Goal: Task Accomplishment & Management: Complete application form

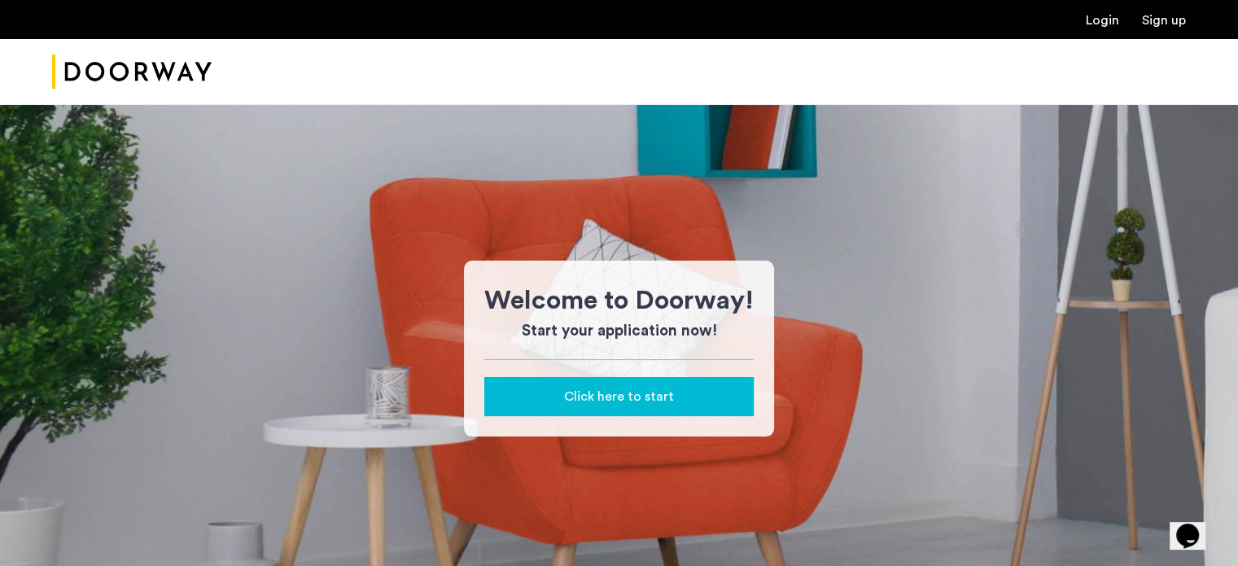
click at [628, 392] on span "Click here to start" at bounding box center [619, 397] width 110 height 20
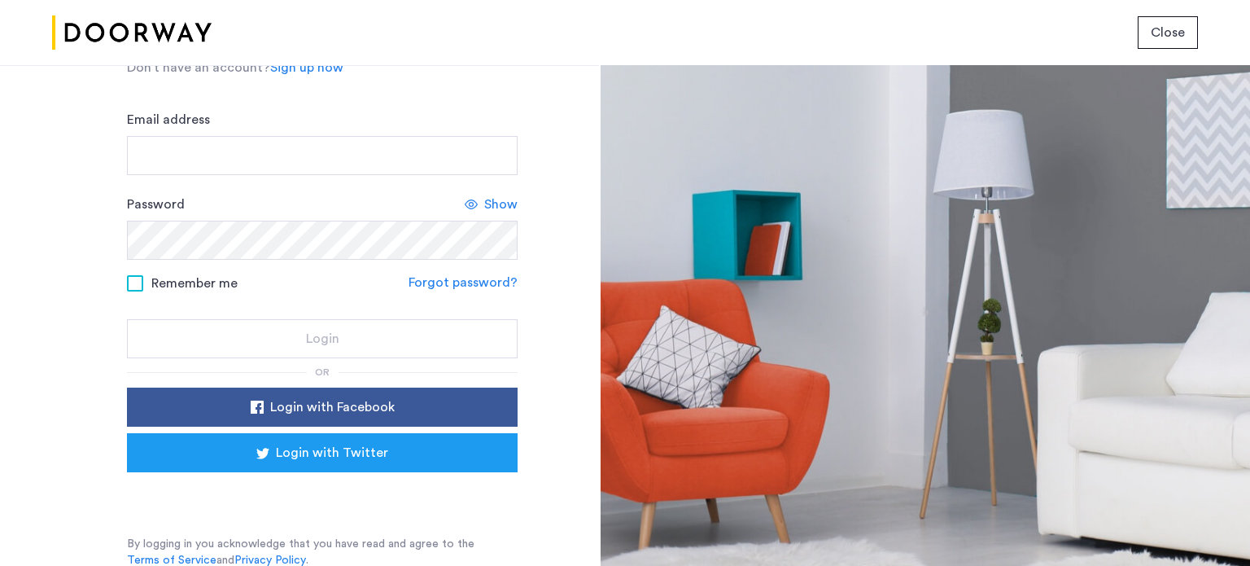
scroll to position [108, 0]
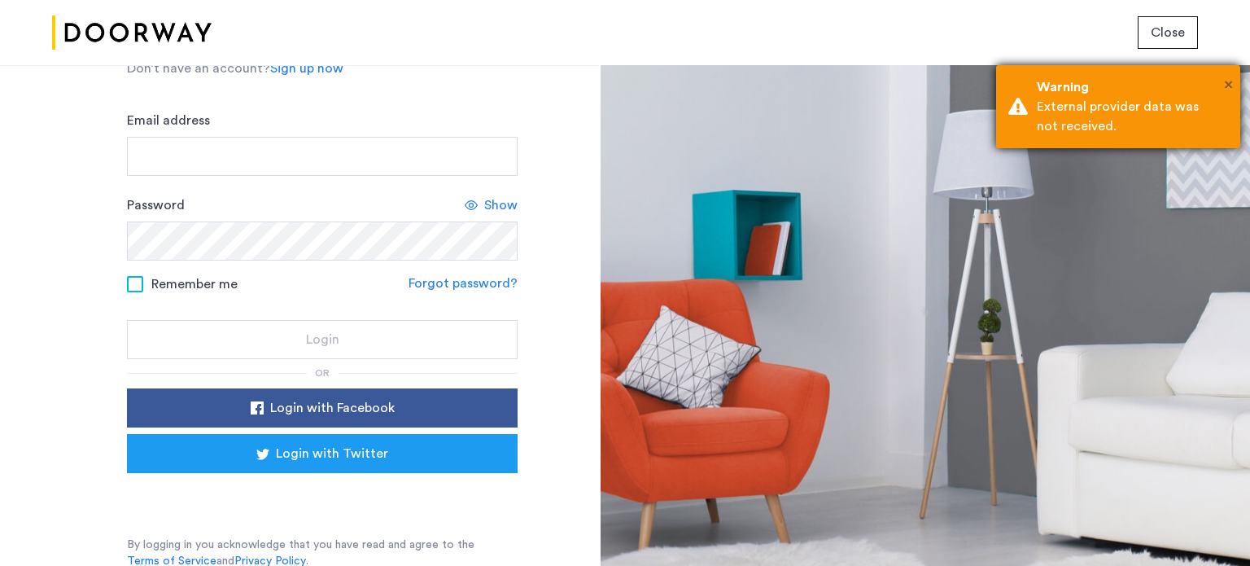
click at [1224, 79] on span "×" at bounding box center [1228, 85] width 9 height 16
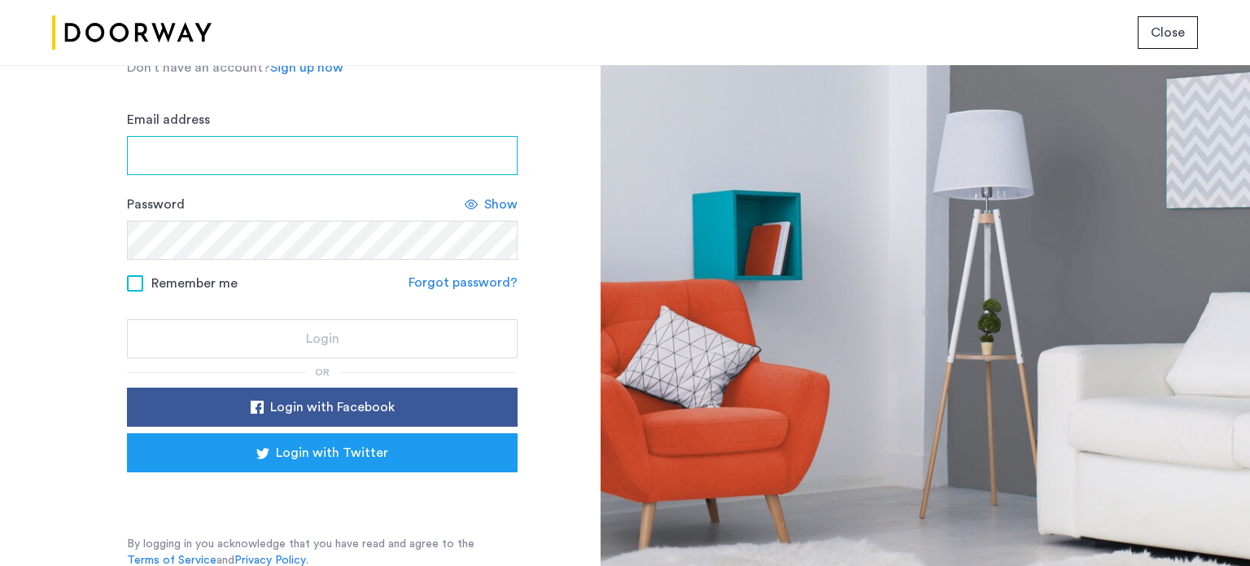
click at [303, 152] on input "Email address" at bounding box center [322, 155] width 391 height 39
type input "**********"
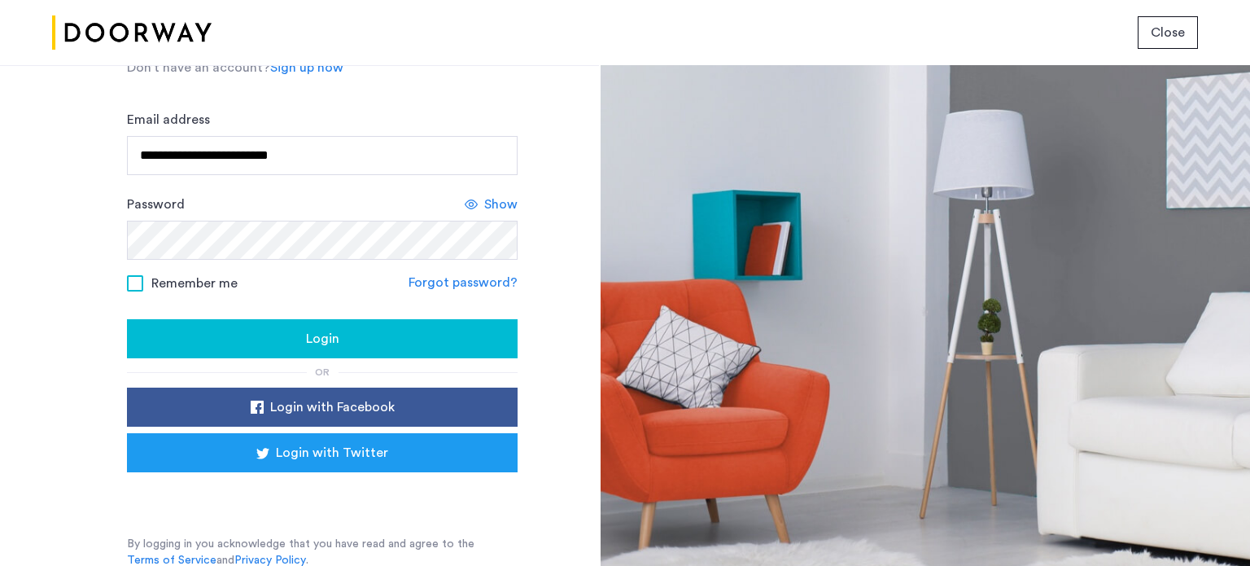
click at [225, 276] on span "Remember me" at bounding box center [194, 283] width 86 height 20
click at [478, 199] on div "Show" at bounding box center [491, 205] width 53 height 20
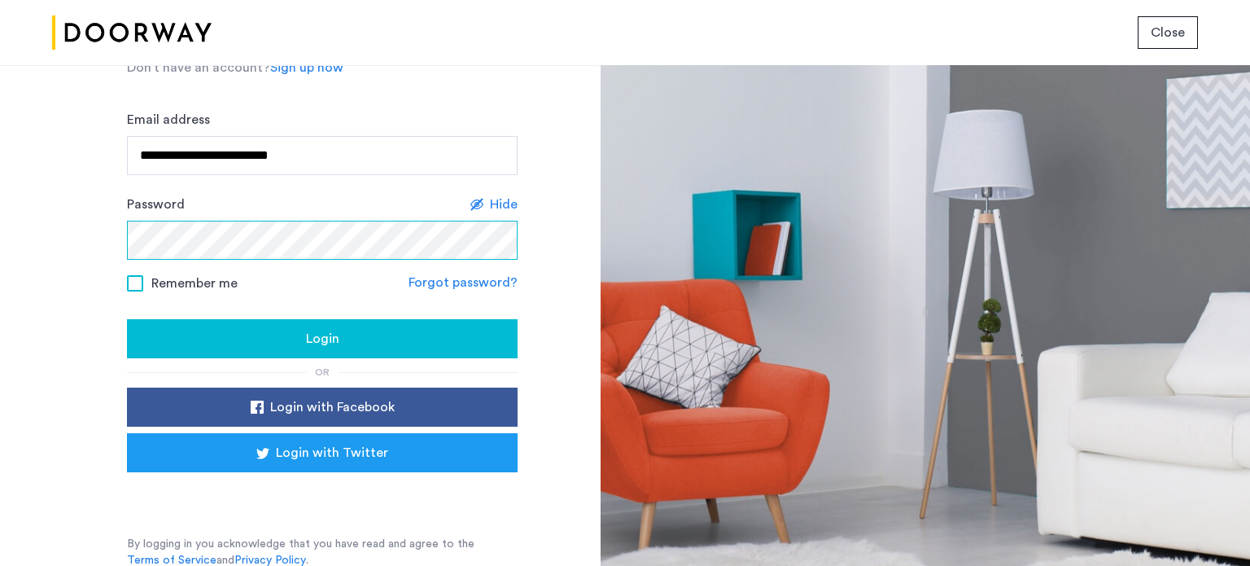
click at [127, 319] on button "Login" at bounding box center [322, 338] width 391 height 39
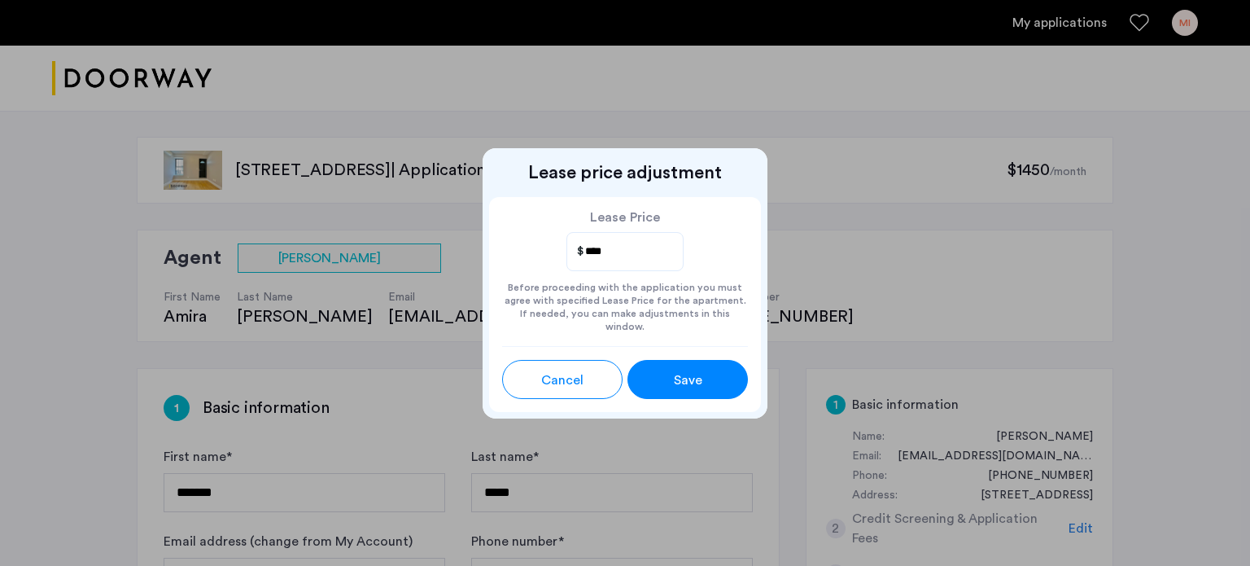
type input "****"
click at [690, 361] on button "Save" at bounding box center [688, 379] width 120 height 39
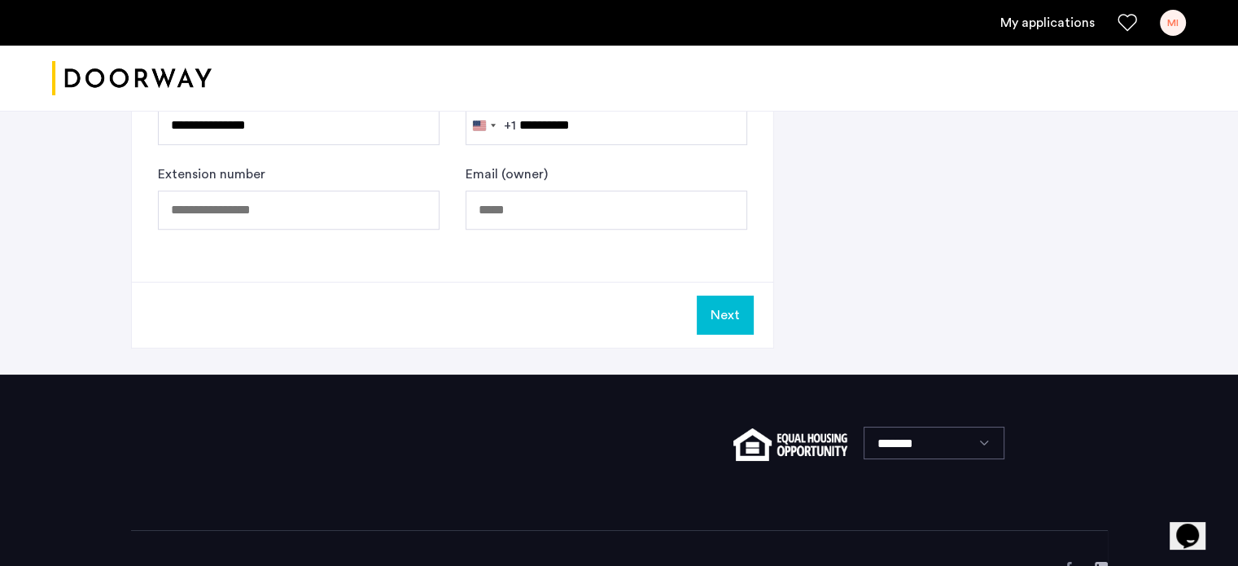
scroll to position [1198, 0]
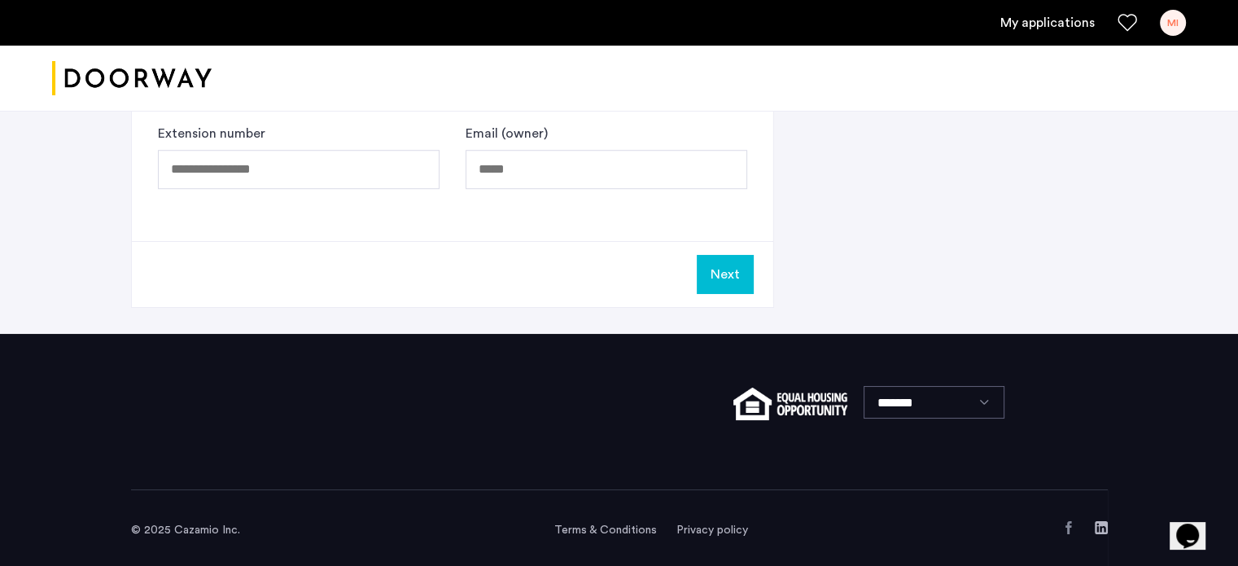
click at [732, 269] on button "Next" at bounding box center [725, 274] width 57 height 39
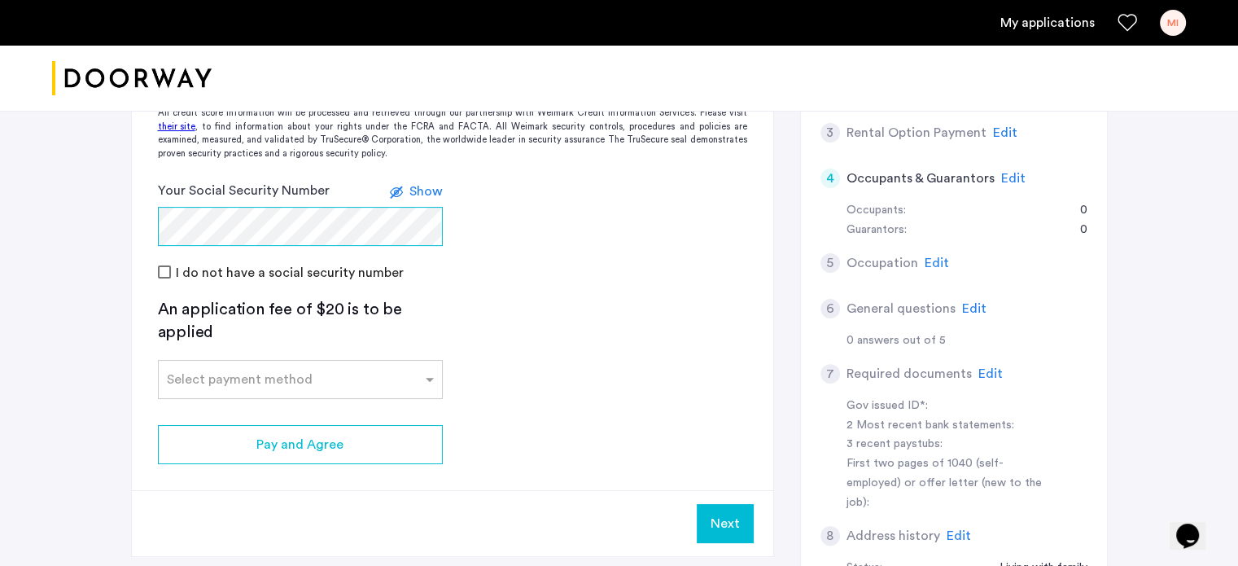
scroll to position [442, 0]
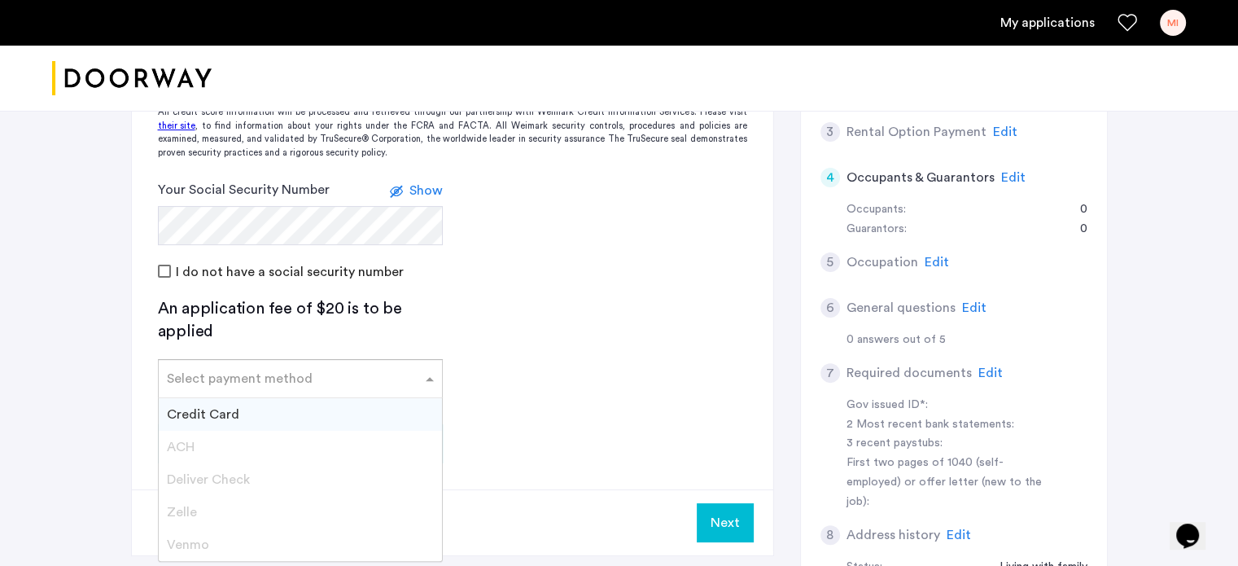
click at [374, 359] on div "Select payment method" at bounding box center [300, 378] width 285 height 39
click at [310, 406] on div "Credit Card" at bounding box center [300, 414] width 283 height 33
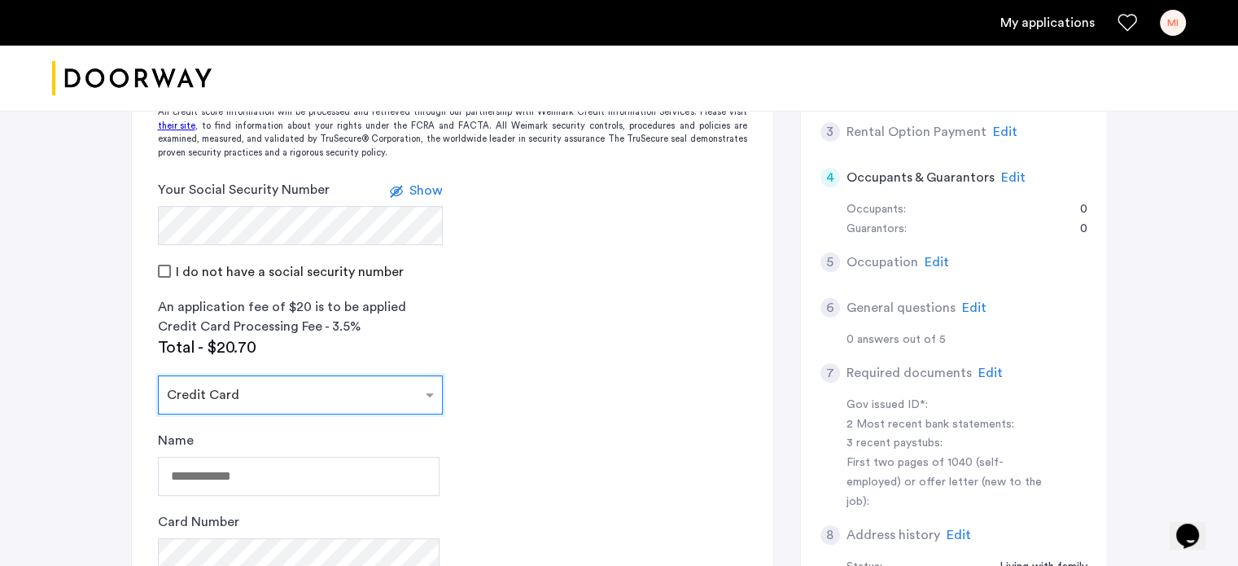
scroll to position [705, 0]
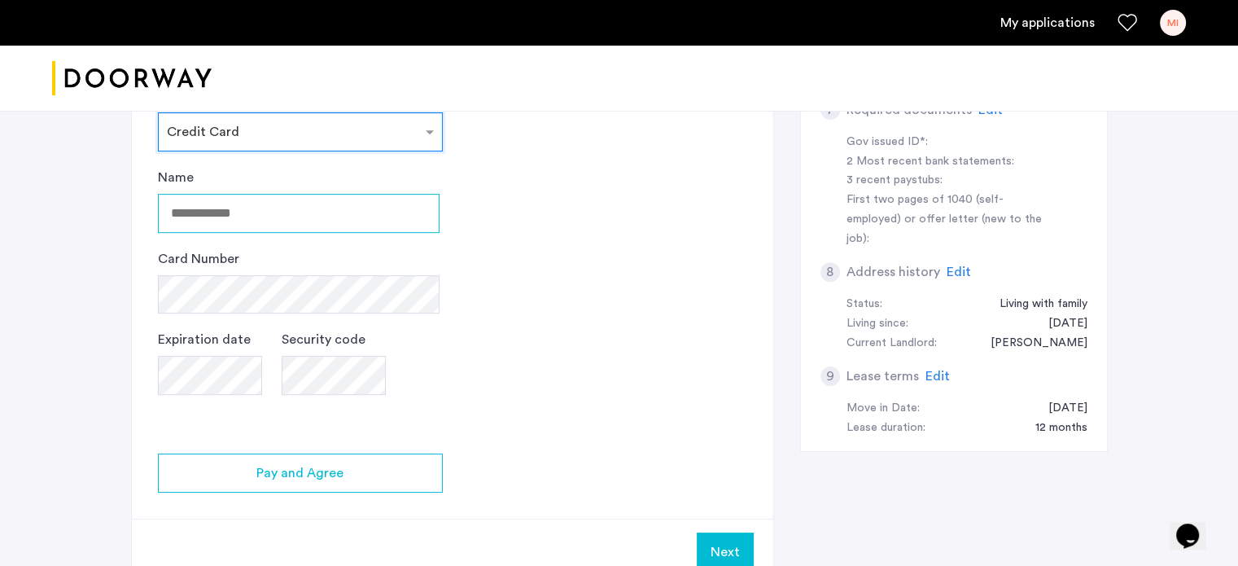
click at [319, 215] on input "Name" at bounding box center [299, 213] width 282 height 39
type input "**********"
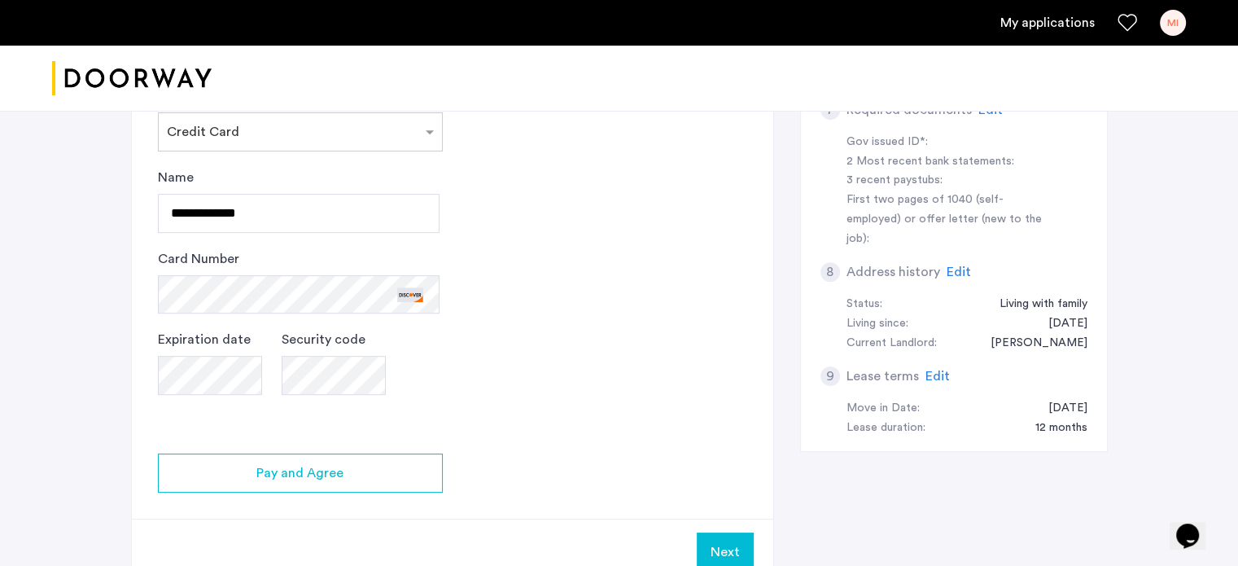
click at [541, 344] on app-credit-screening "2 Credit Screening & Application Fees Application Fees Please submit your appli…" at bounding box center [452, 124] width 641 height 921
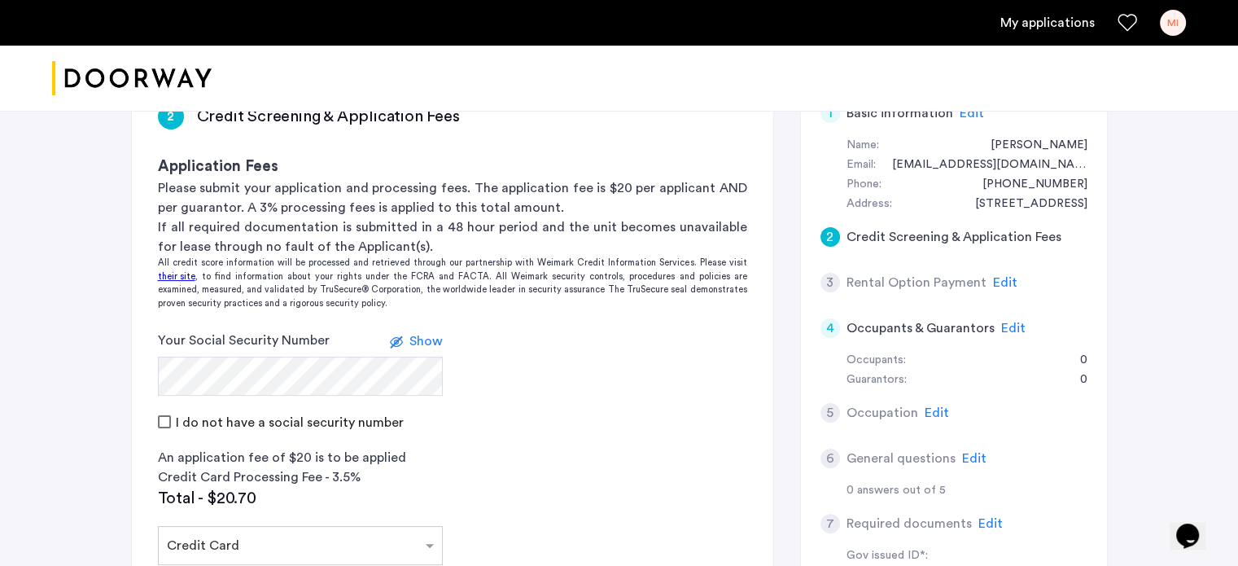
scroll to position [276, 0]
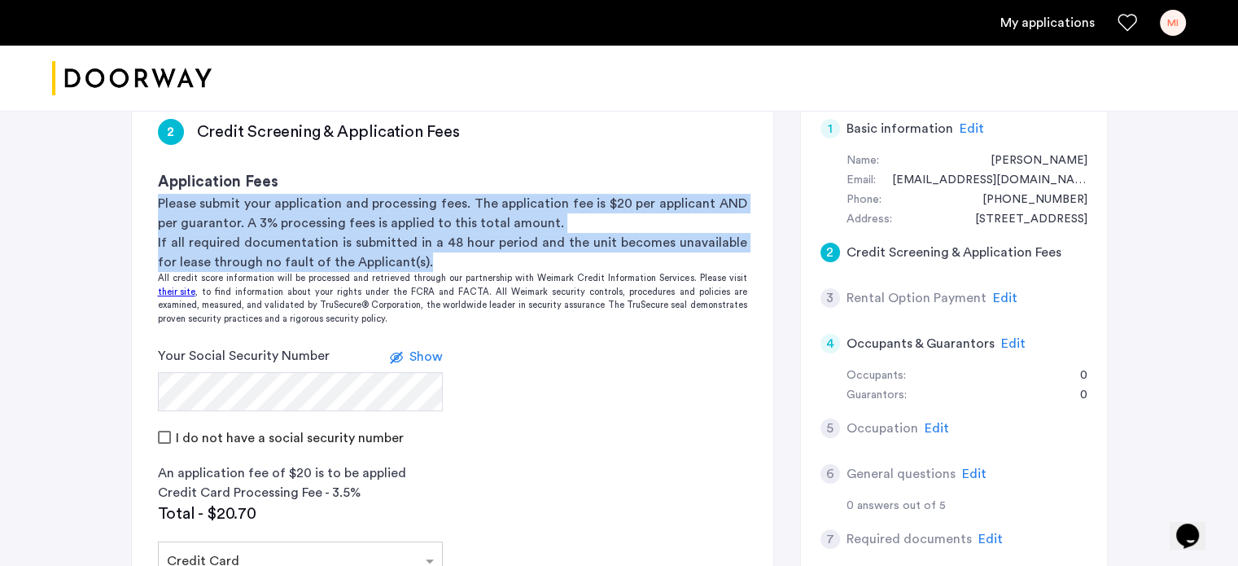
drag, startPoint x: 153, startPoint y: 202, endPoint x: 417, endPoint y: 260, distance: 270.2
click at [417, 260] on div "2 Credit Screening & Application Fees Application Fees Please submit your appli…" at bounding box center [452, 182] width 641 height 179
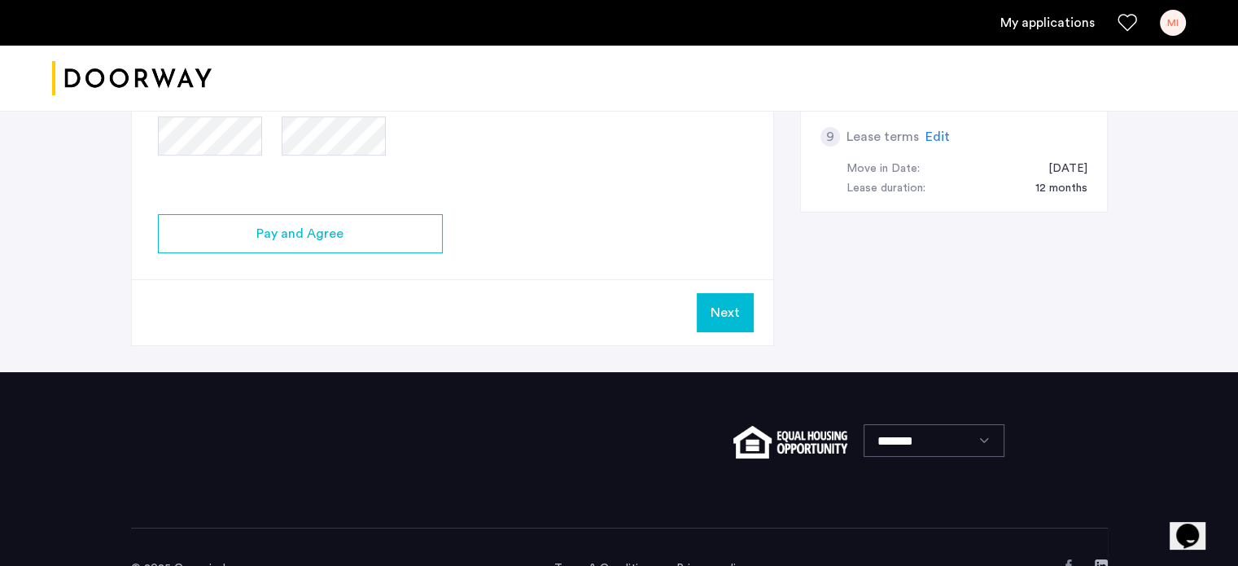
scroll to position [985, 0]
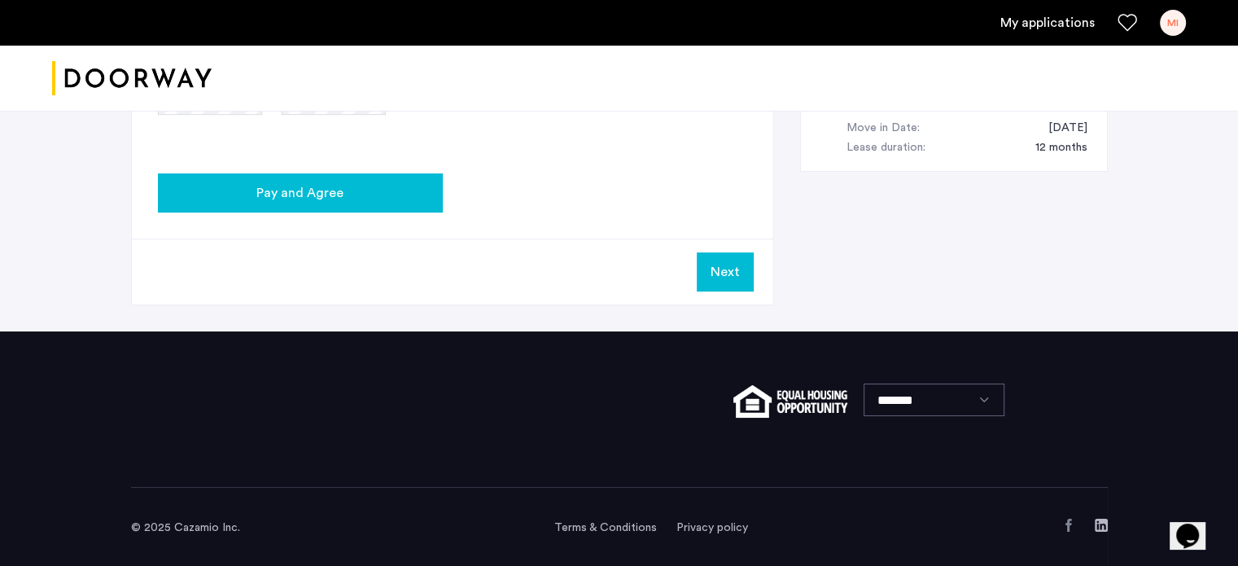
click at [406, 203] on button "Pay and Agree" at bounding box center [300, 192] width 285 height 39
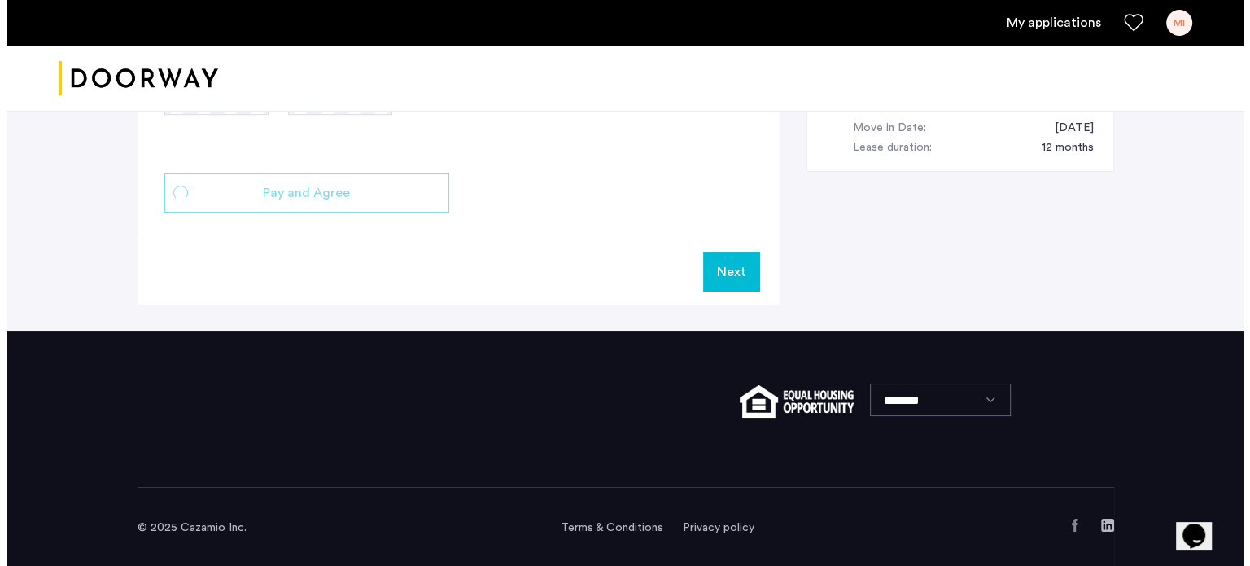
scroll to position [0, 0]
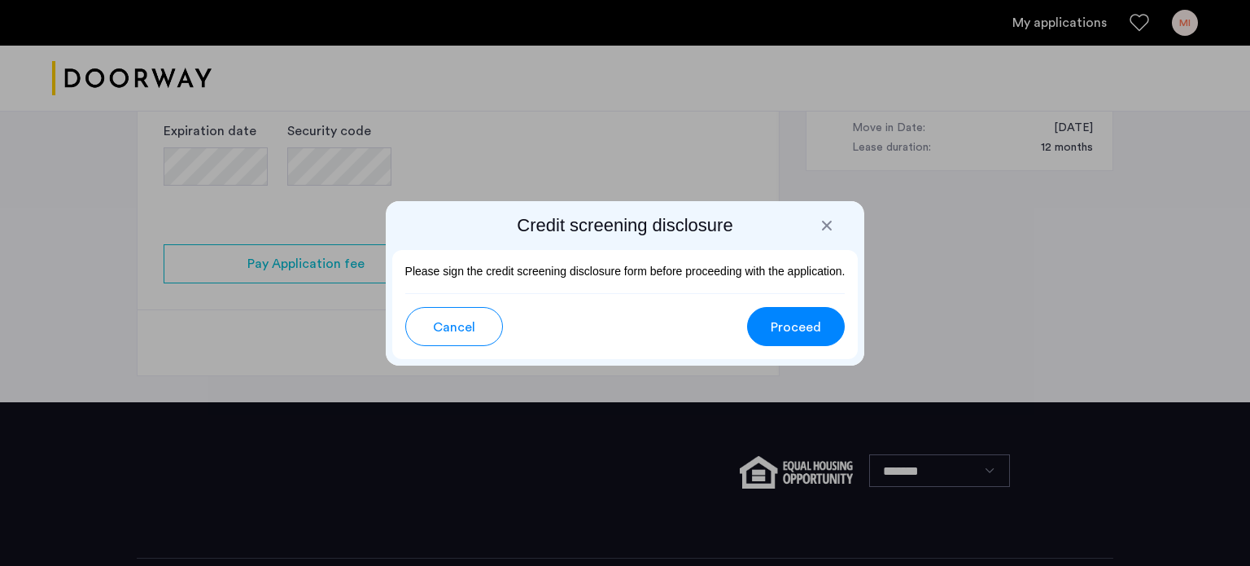
click at [794, 313] on button "Proceed" at bounding box center [796, 326] width 98 height 39
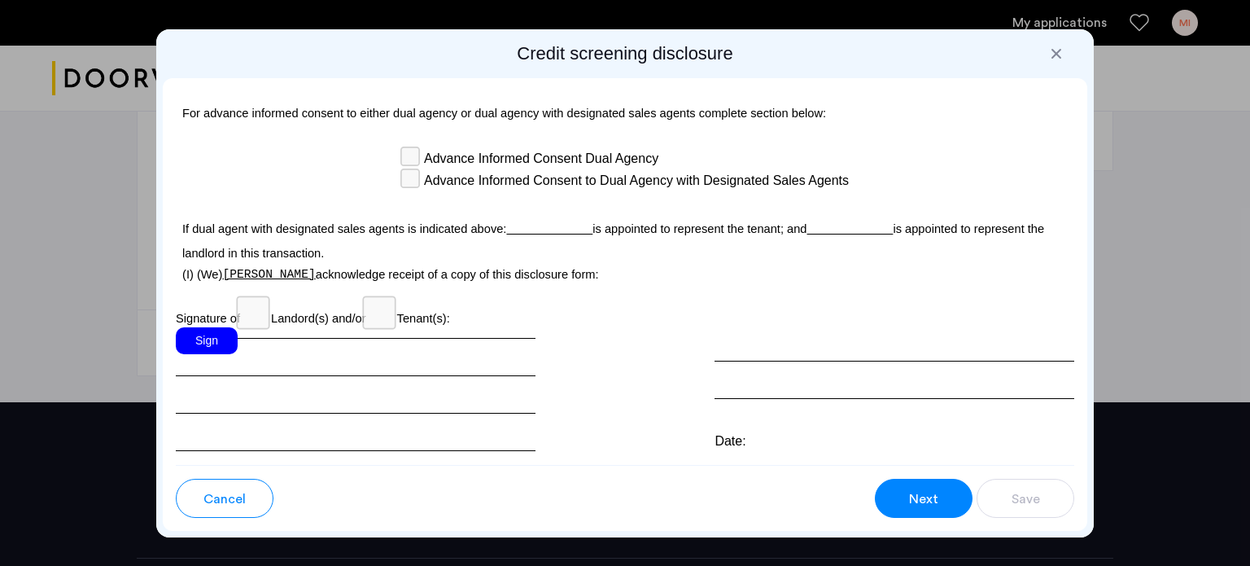
scroll to position [4744, 0]
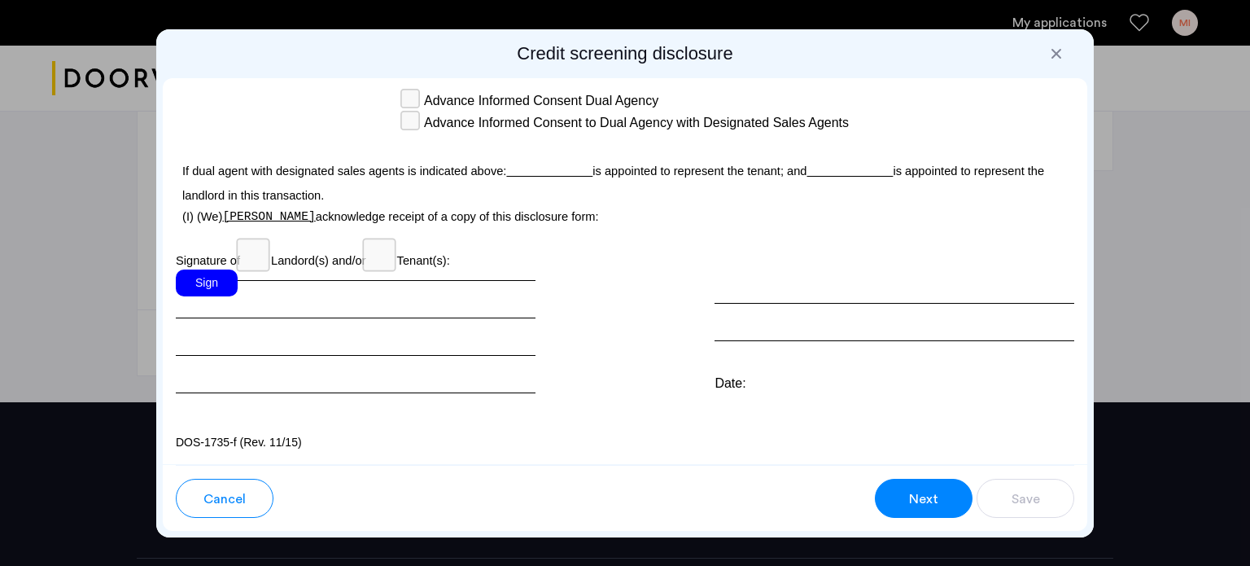
click at [918, 492] on span "Next" at bounding box center [923, 499] width 29 height 20
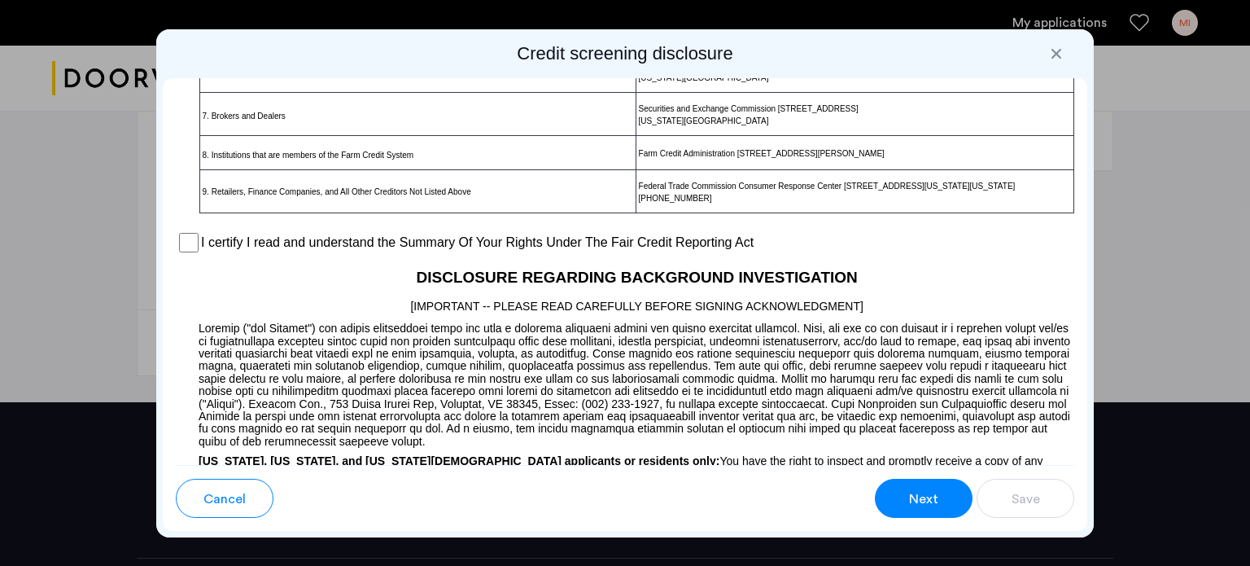
scroll to position [1231, 0]
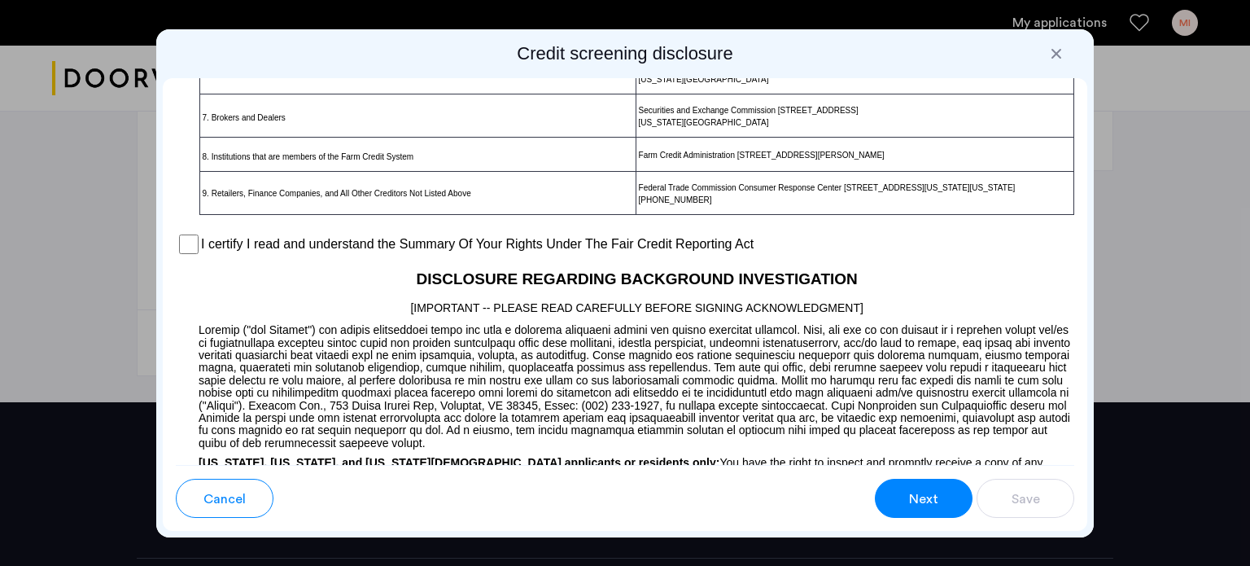
click at [212, 254] on label "I certify I read and understand the Summary Of Your Rights Under The Fair Credi…" at bounding box center [477, 244] width 553 height 20
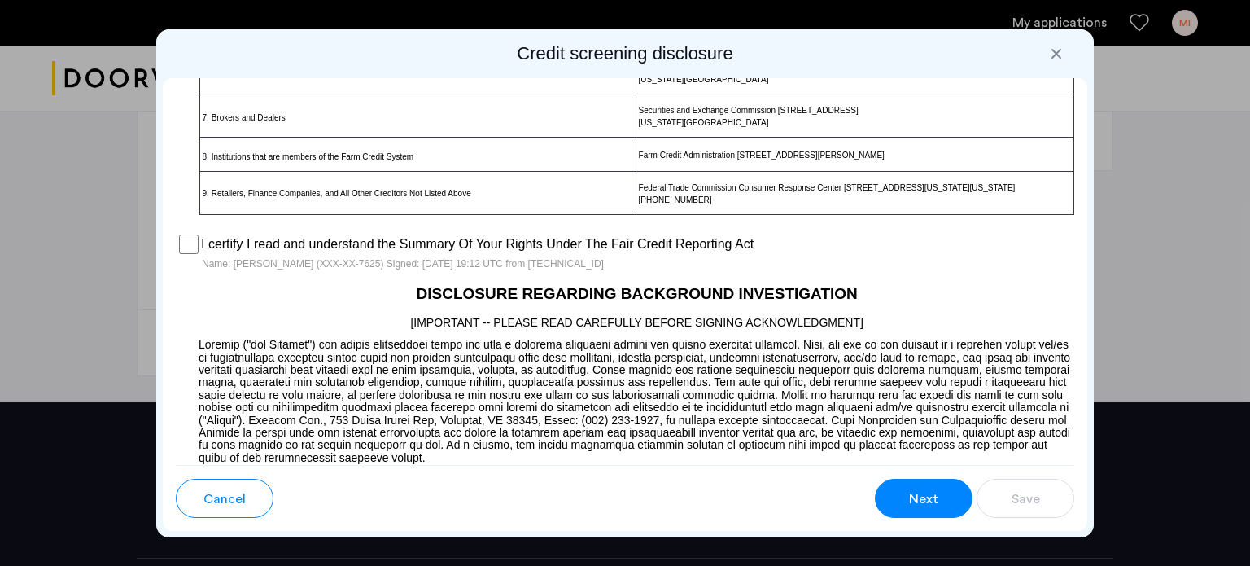
click at [931, 493] on span "Next" at bounding box center [923, 499] width 29 height 20
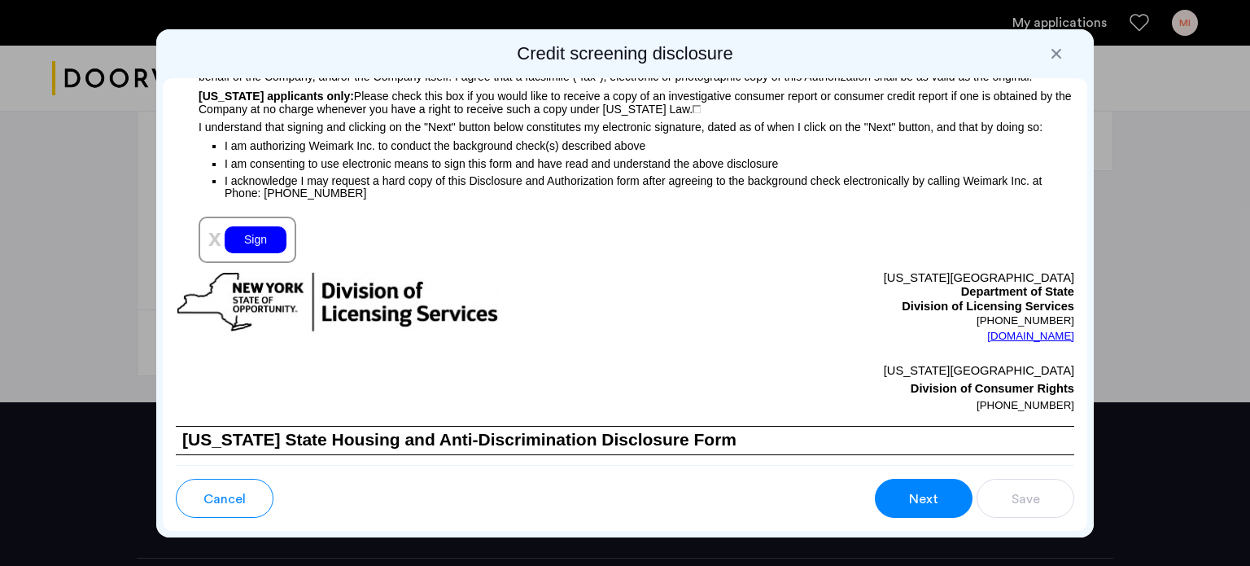
scroll to position [1801, 0]
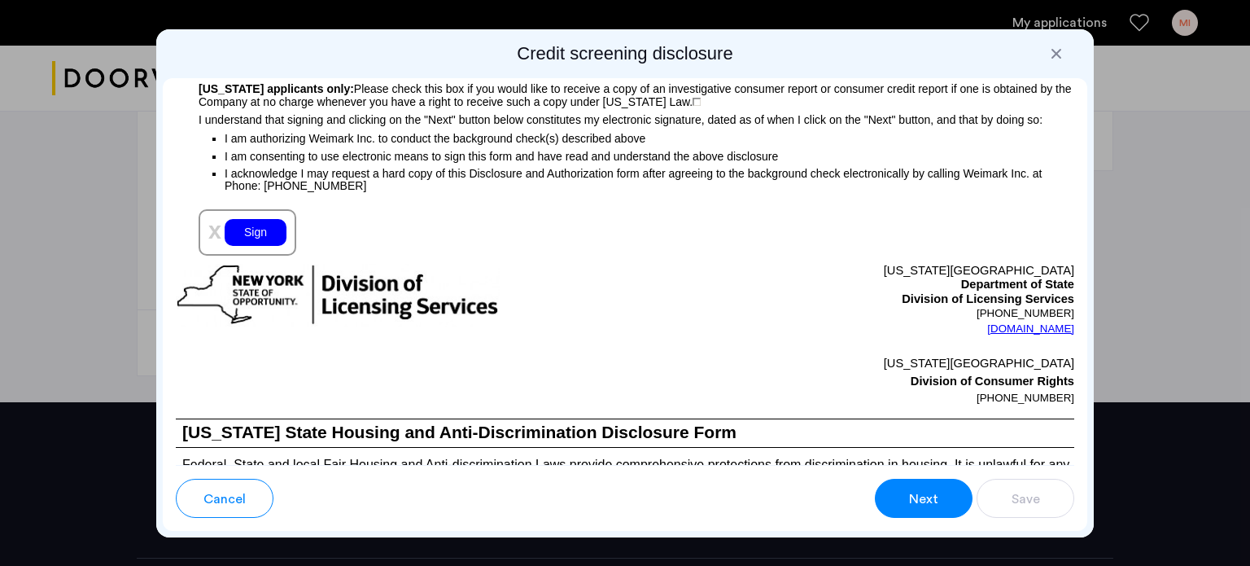
click at [250, 246] on div "Sign" at bounding box center [256, 232] width 62 height 27
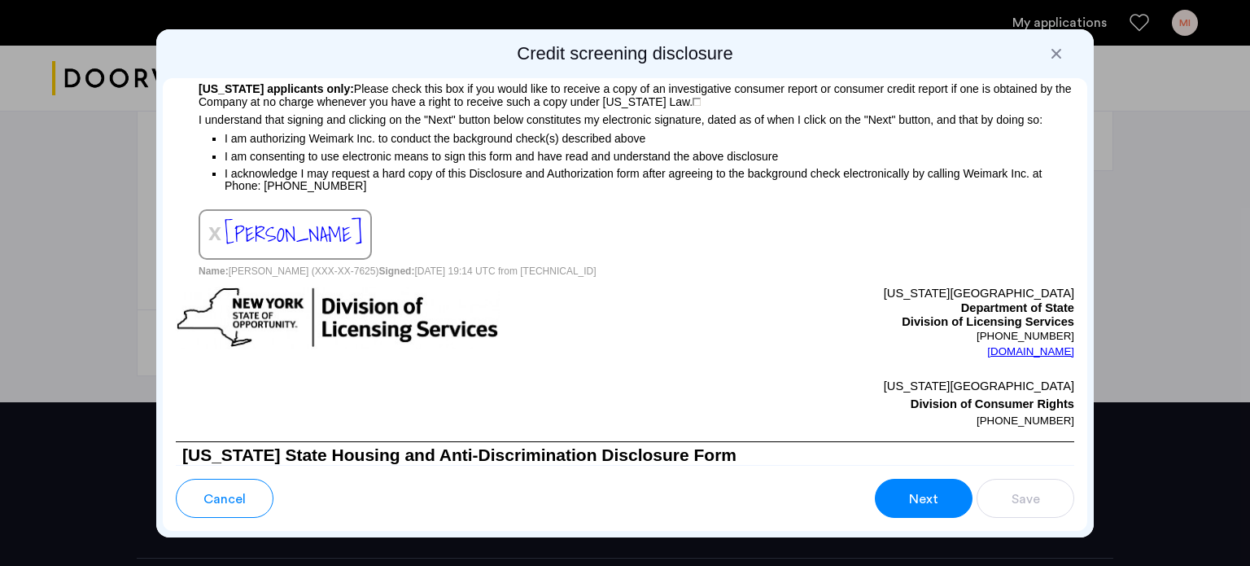
click at [910, 490] on span "Next" at bounding box center [923, 499] width 29 height 20
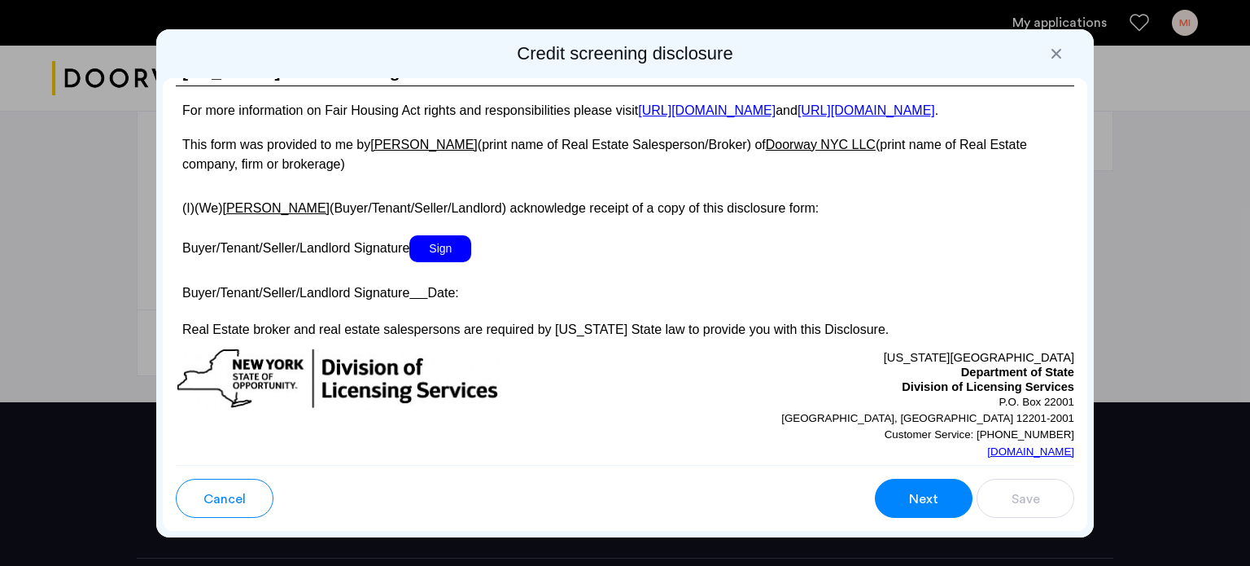
scroll to position [2985, 0]
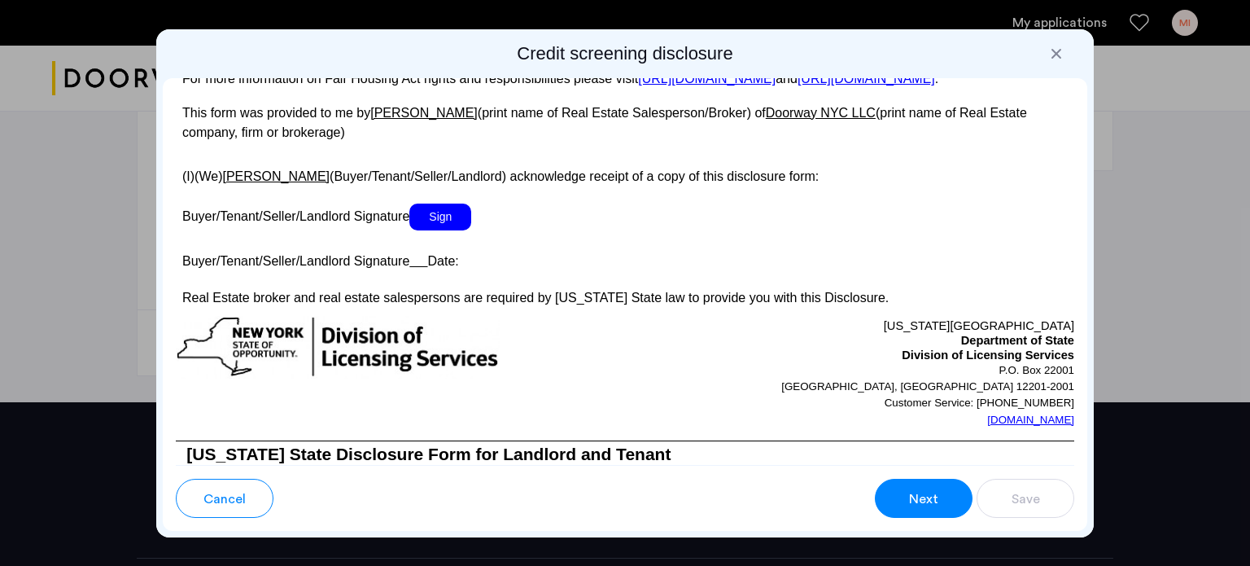
click at [440, 230] on span "Sign" at bounding box center [440, 216] width 62 height 27
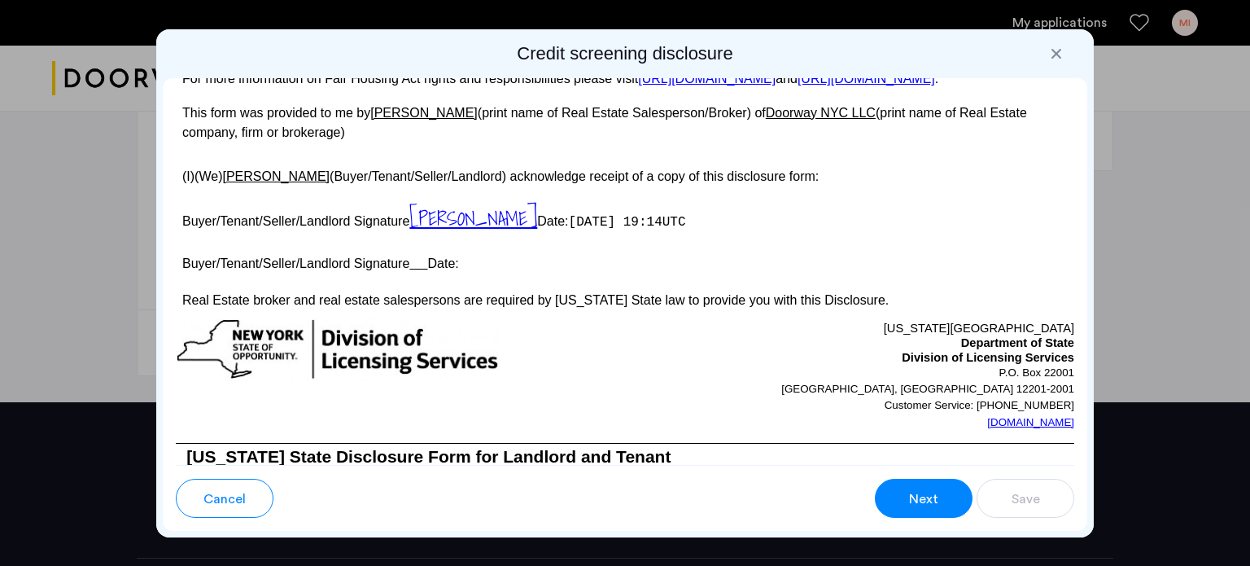
click at [920, 491] on span "Next" at bounding box center [923, 499] width 29 height 20
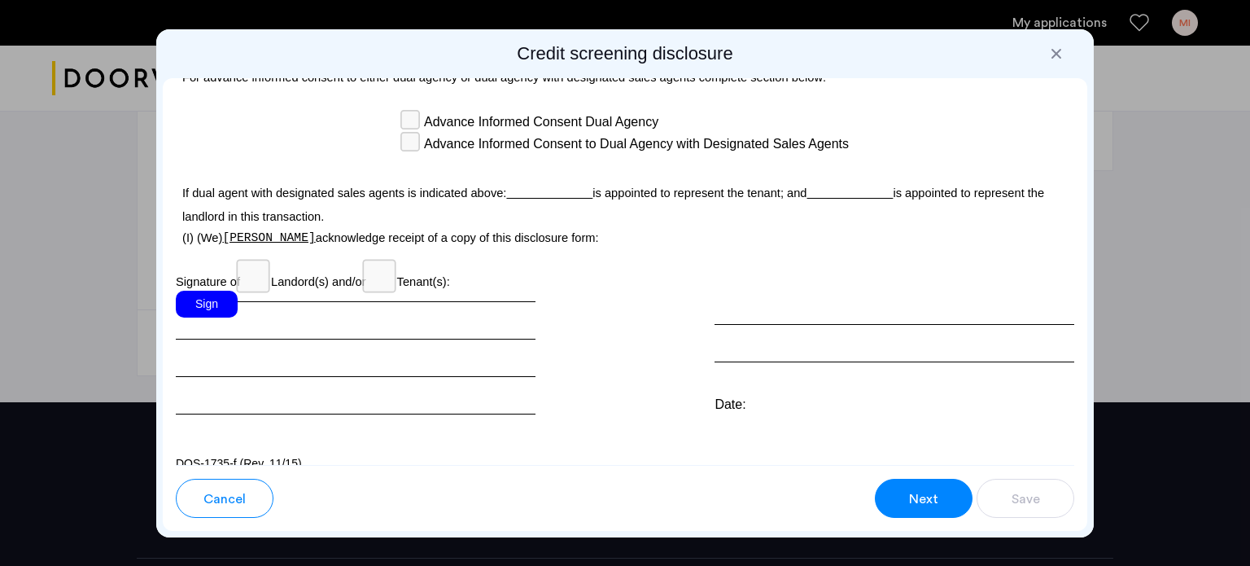
scroll to position [4783, 0]
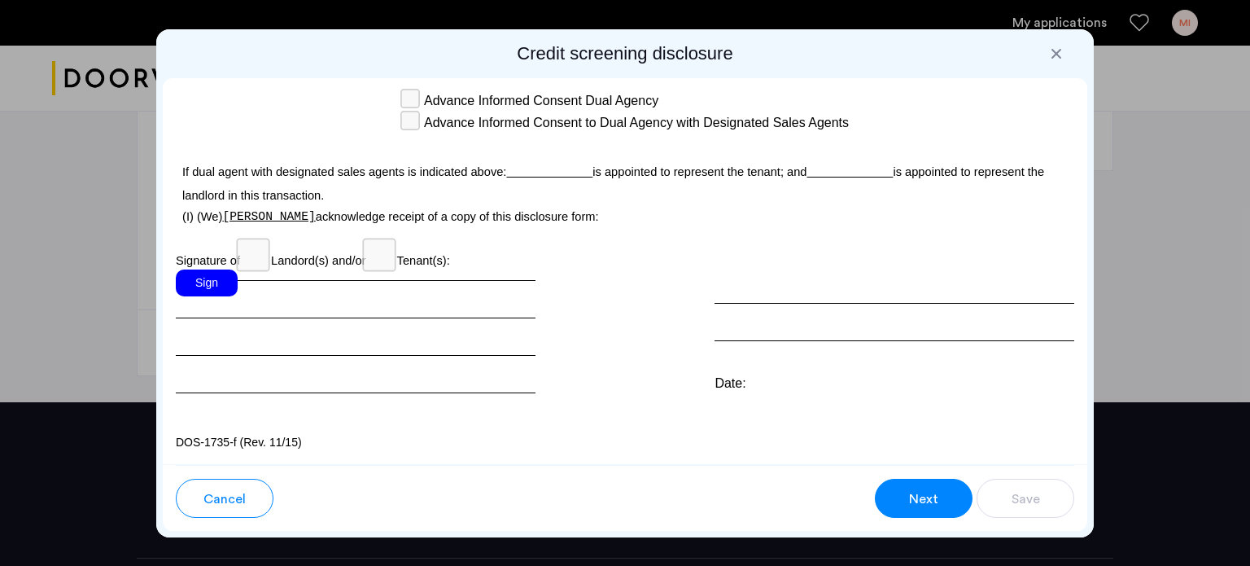
click at [213, 289] on div "Sign" at bounding box center [207, 282] width 62 height 27
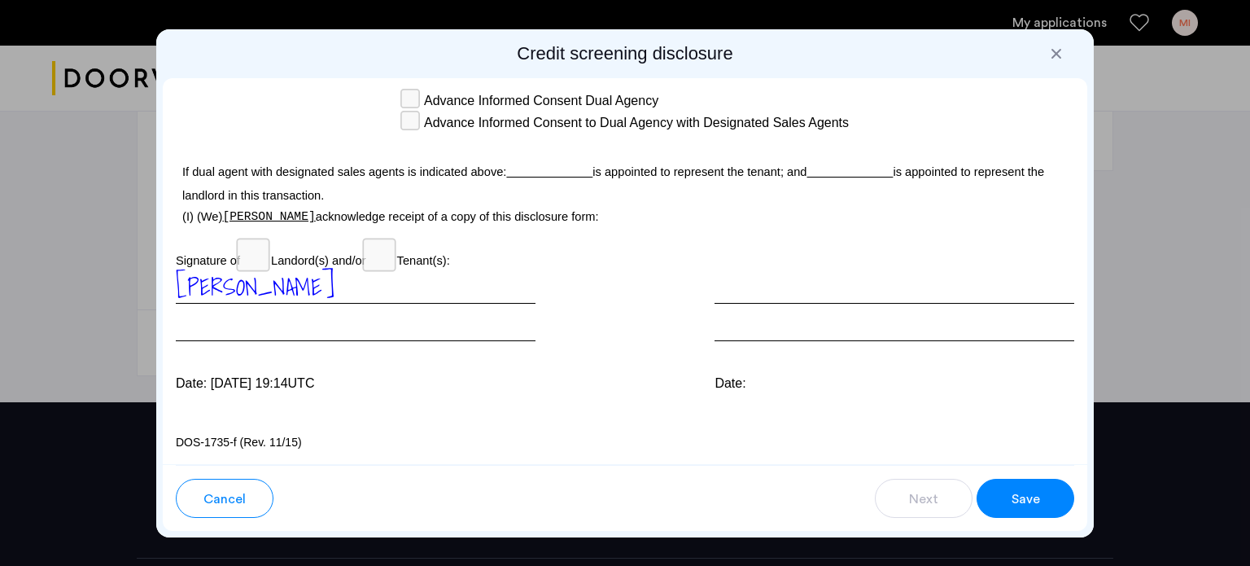
click at [1003, 497] on button "Save" at bounding box center [1026, 498] width 98 height 39
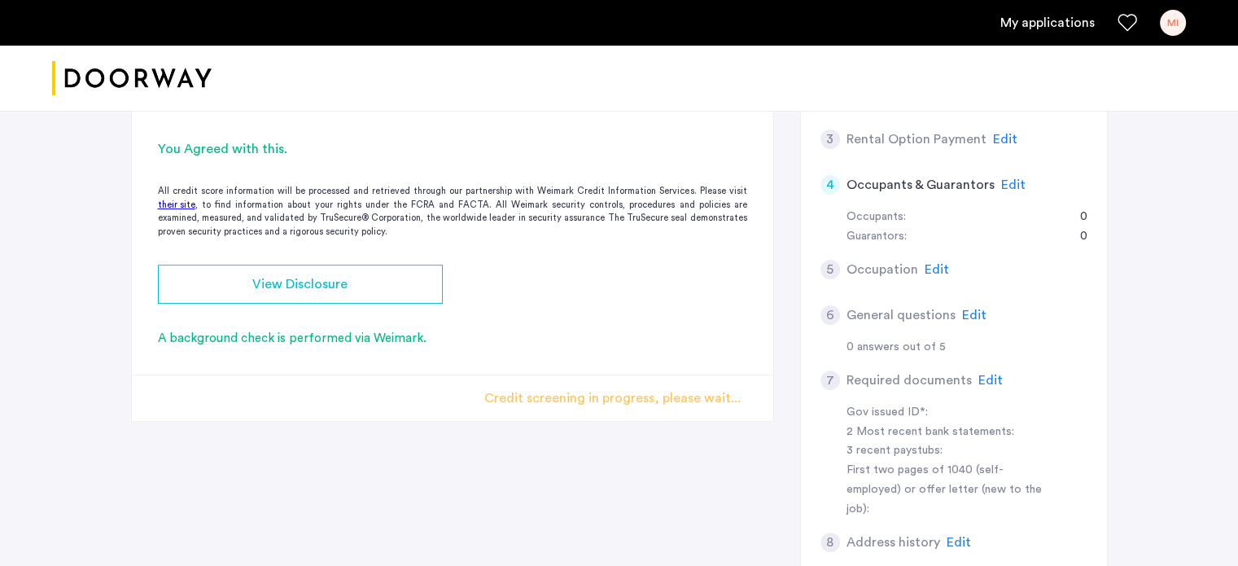
scroll to position [441, 0]
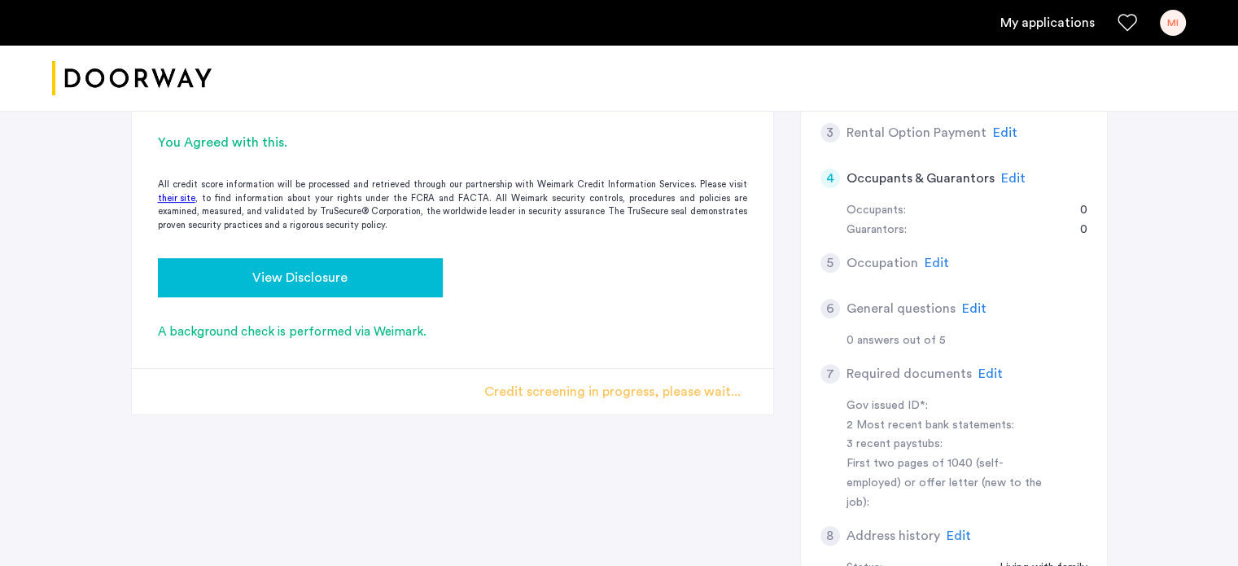
click at [391, 279] on div "View Disclosure" at bounding box center [300, 278] width 259 height 20
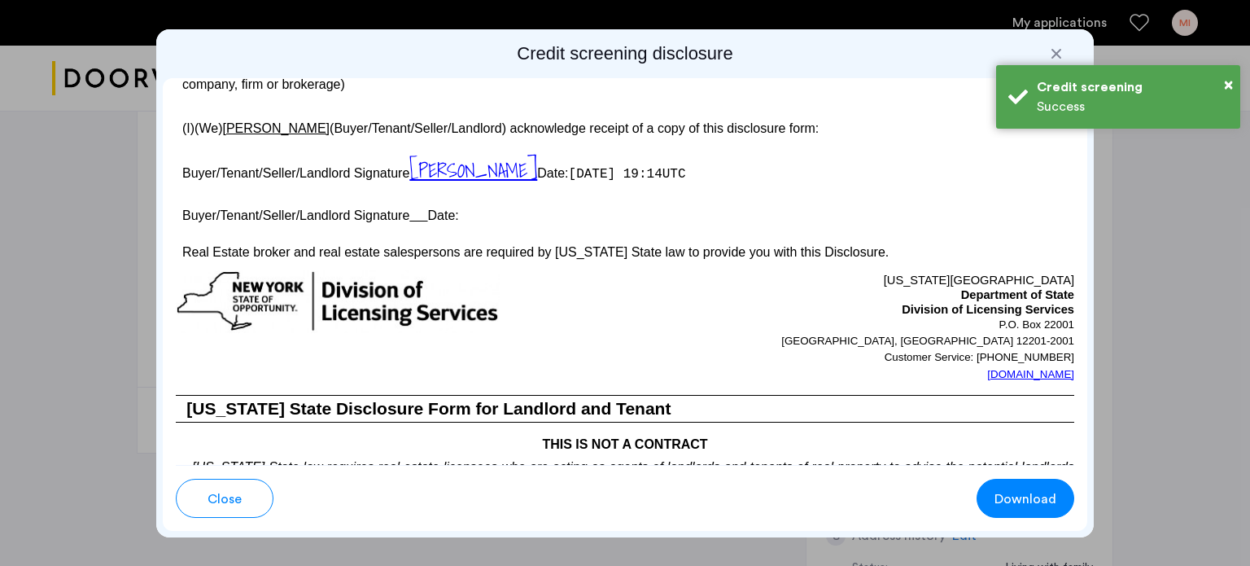
scroll to position [3135, 0]
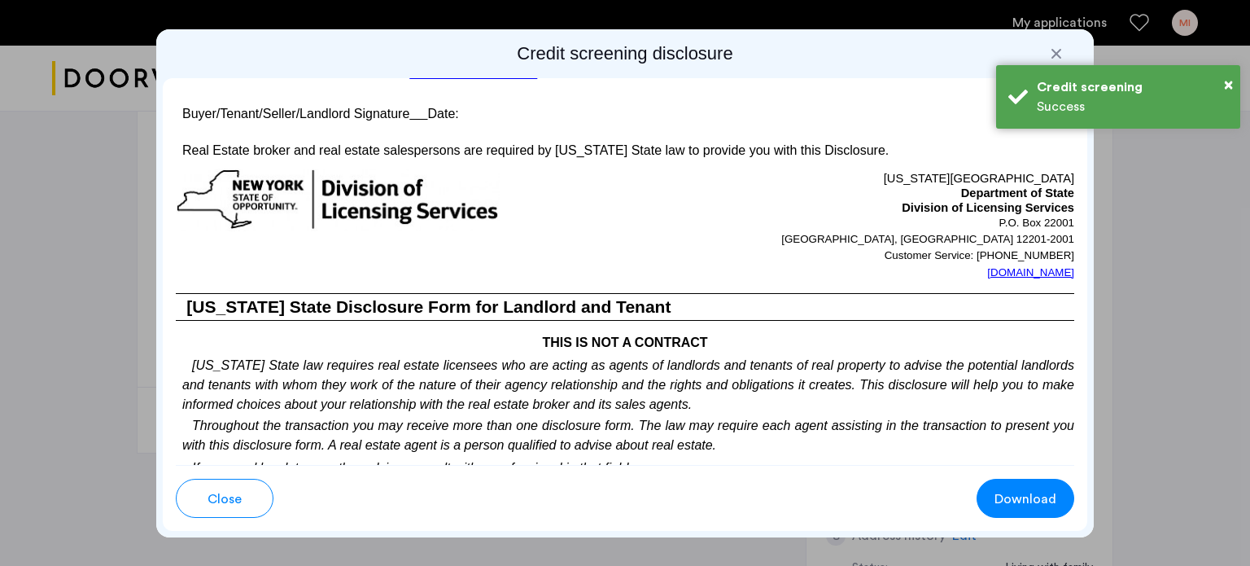
click at [1009, 500] on span "Download" at bounding box center [1026, 499] width 62 height 20
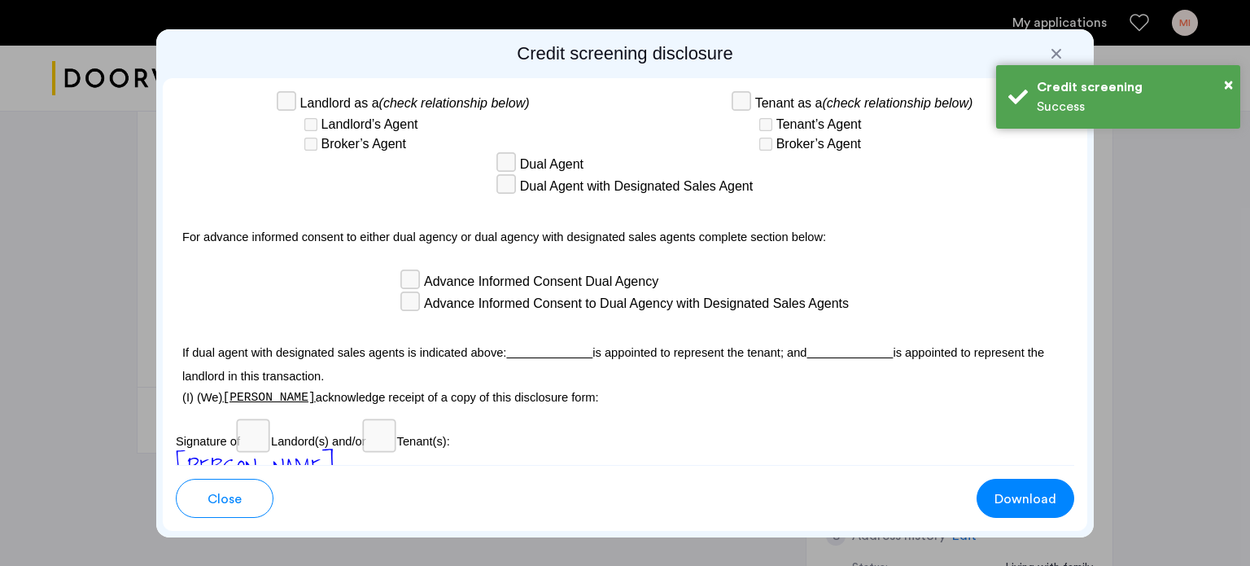
scroll to position [4783, 0]
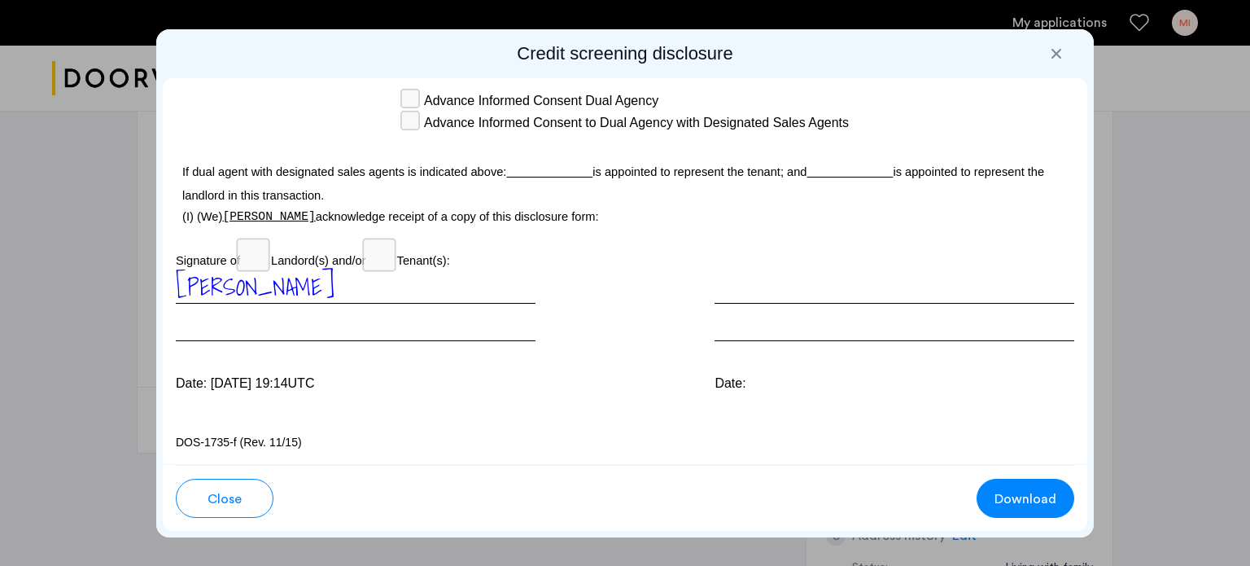
click at [1055, 51] on div at bounding box center [1056, 54] width 16 height 16
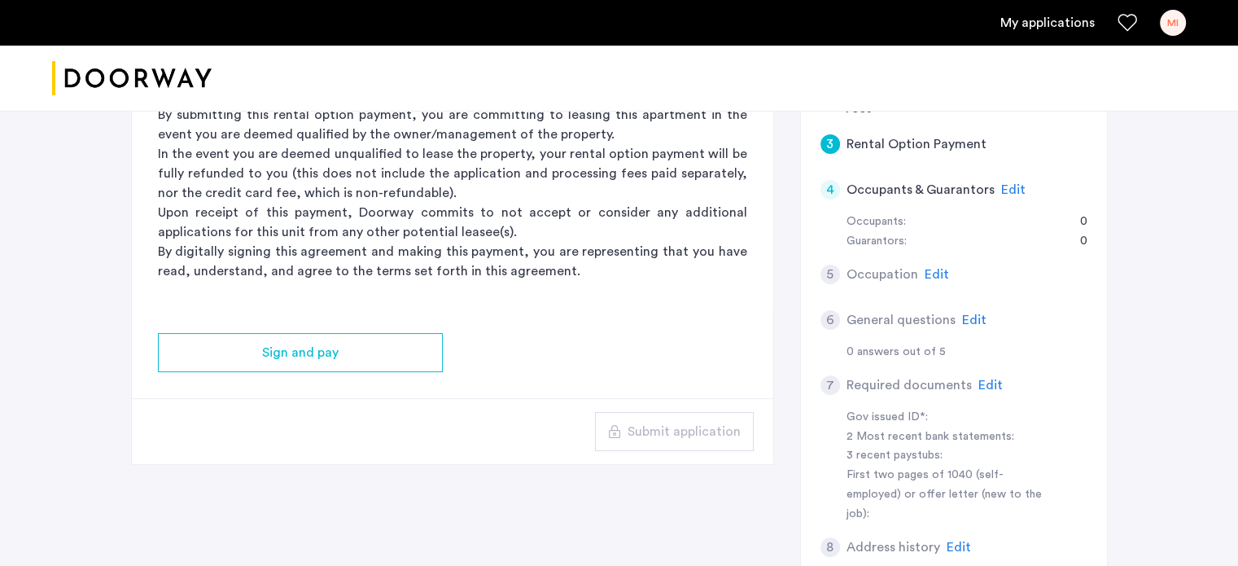
scroll to position [440, 0]
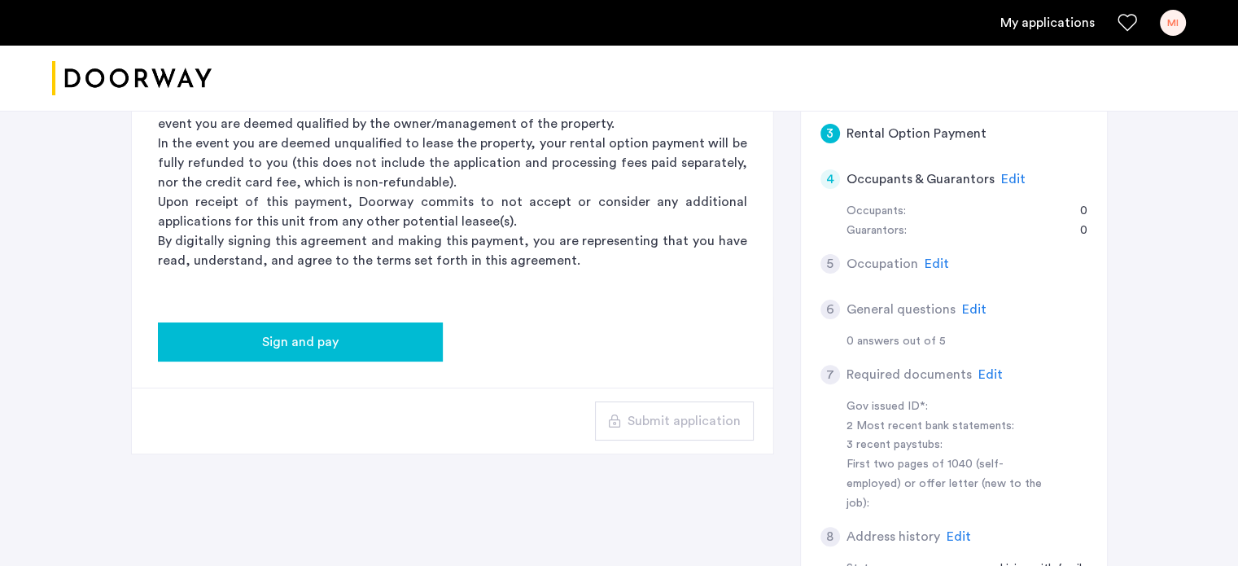
click at [374, 327] on button "Sign and pay" at bounding box center [300, 341] width 285 height 39
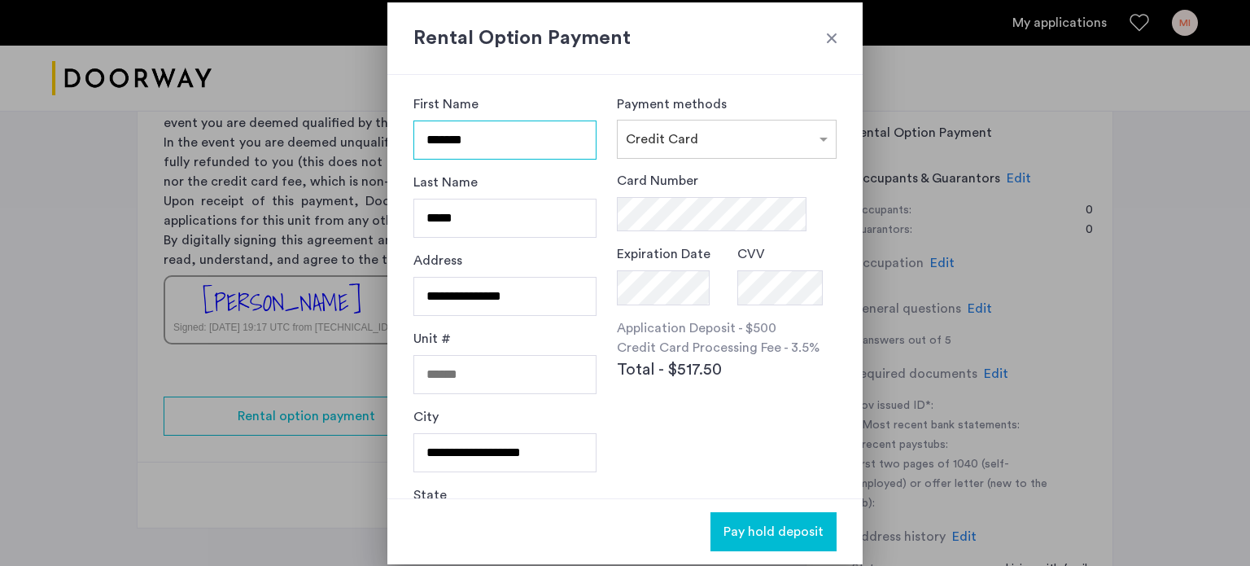
scroll to position [0, 0]
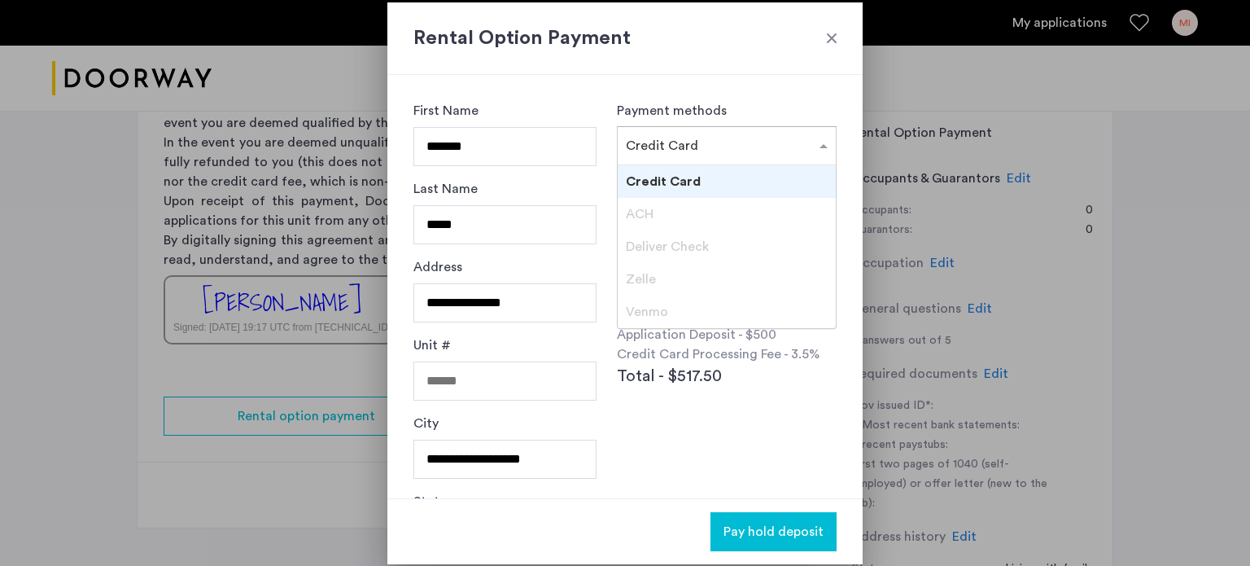
drag, startPoint x: 715, startPoint y: 142, endPoint x: 673, endPoint y: 144, distance: 41.5
click at [673, 144] on input "text" at bounding box center [710, 142] width 169 height 11
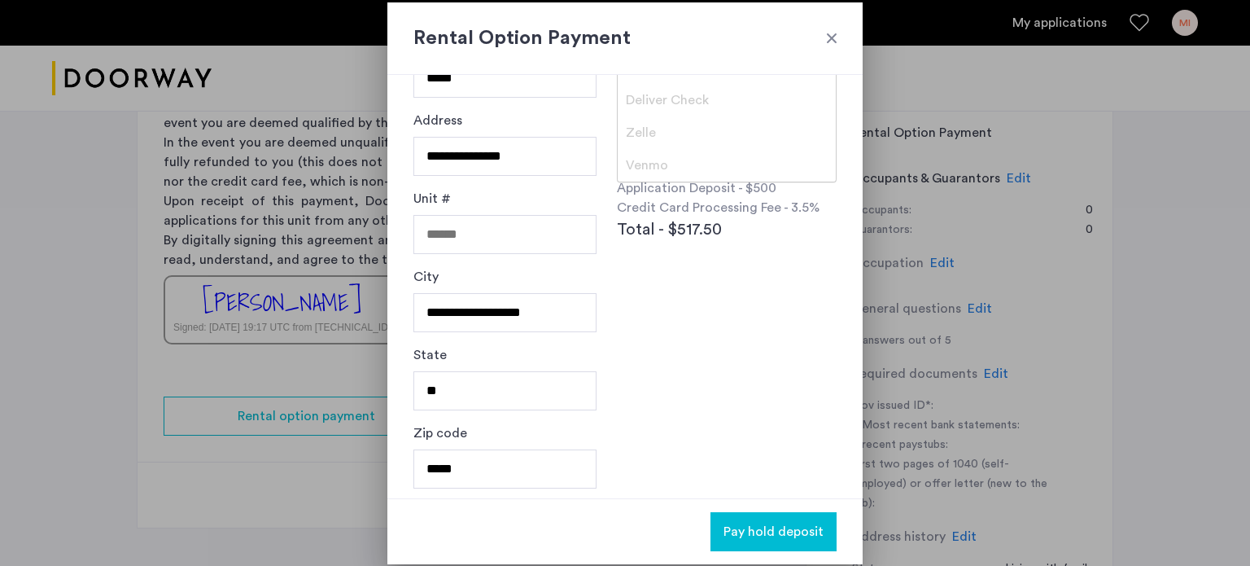
click at [681, 349] on div "**********" at bounding box center [624, 286] width 475 height 423
